Goal: Information Seeking & Learning: Learn about a topic

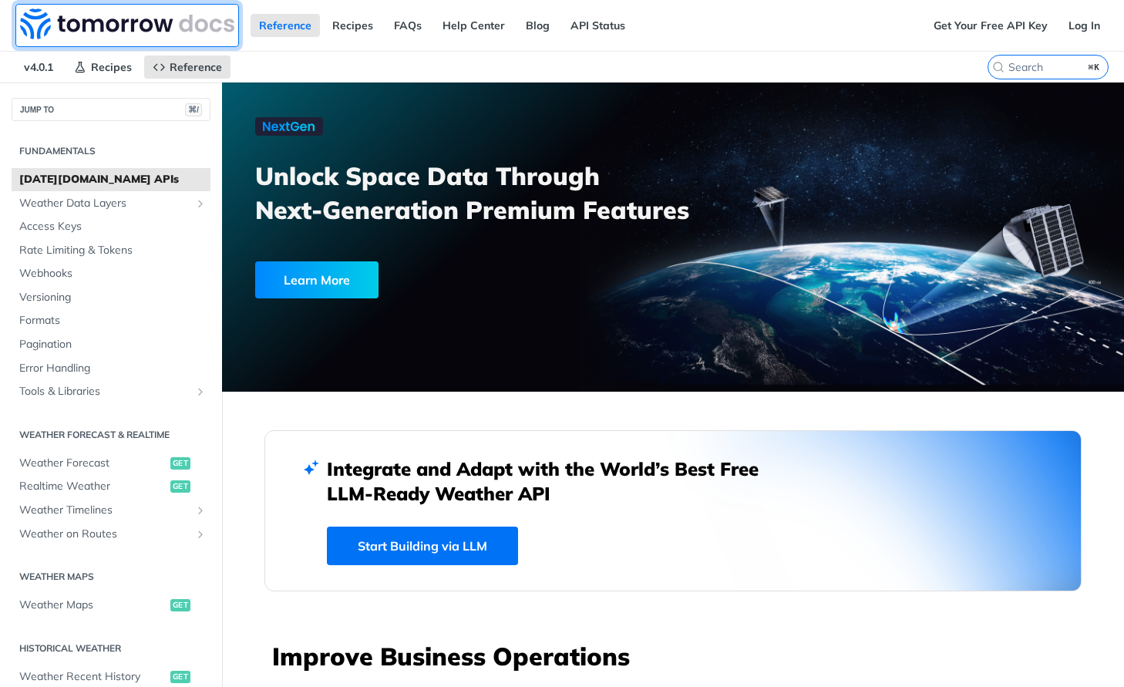
click at [95, 25] on img at bounding box center [127, 23] width 214 height 31
click at [311, 59] on nav "v4.0.1 Recipes Reference" at bounding box center [493, 67] width 987 height 31
